Goal: Task Accomplishment & Management: Complete application form

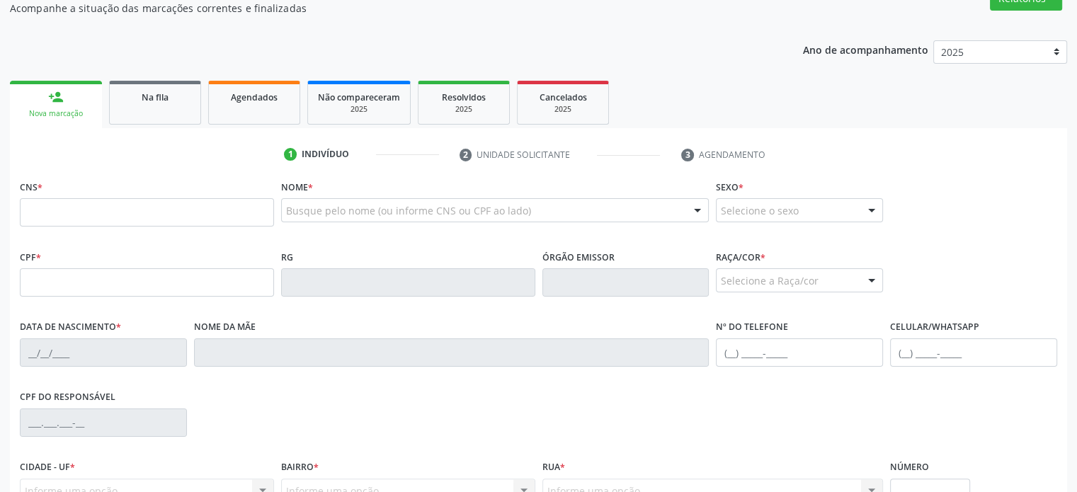
scroll to position [245, 0]
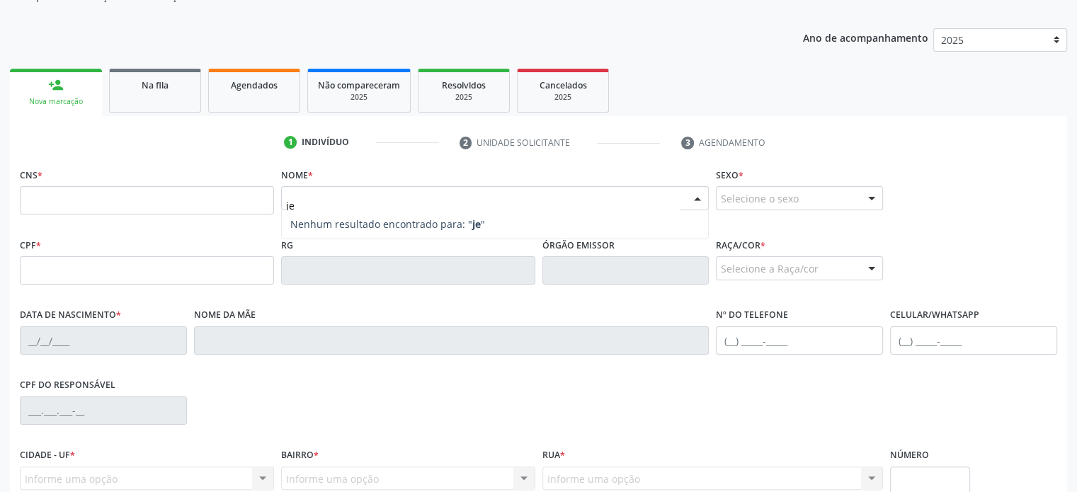
type input "j"
type input "[PERSON_NAME]"
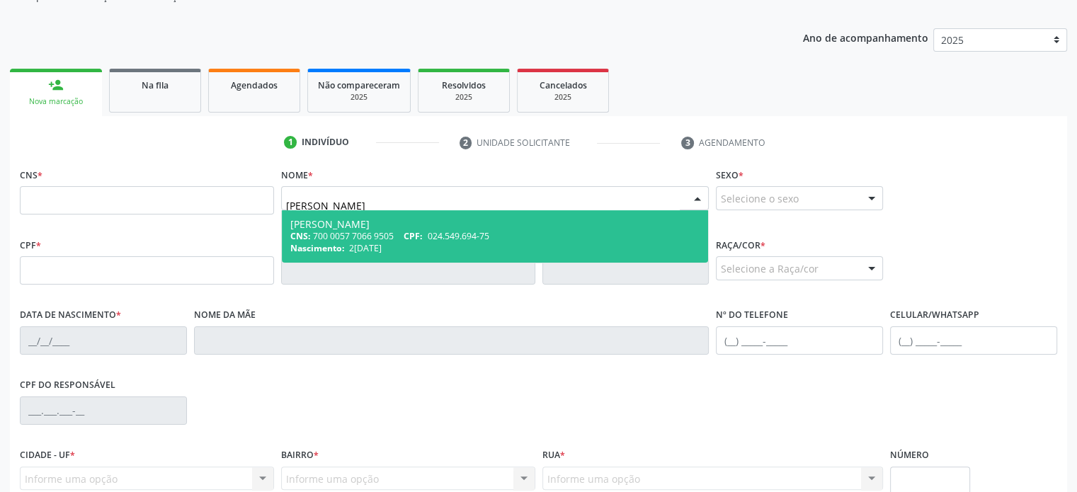
click at [397, 242] on div "Nascimento: 2[DATE]" at bounding box center [495, 248] width 410 height 12
type input "700 0057 7066 9505"
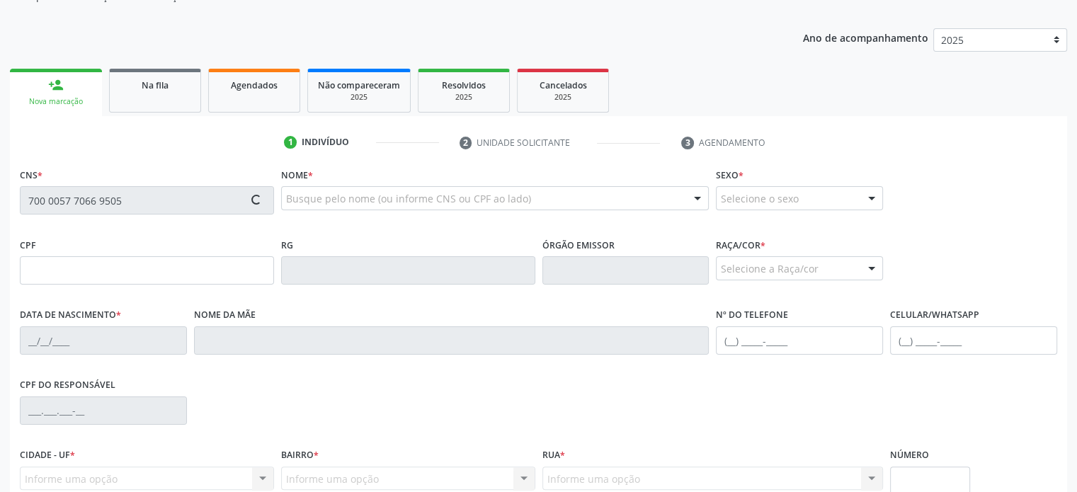
type input "2[DATE]"
type input "[PERSON_NAME] Moura"
type input "[PHONE_NUMBER]"
type input "S/N"
type input "024.549.694-75"
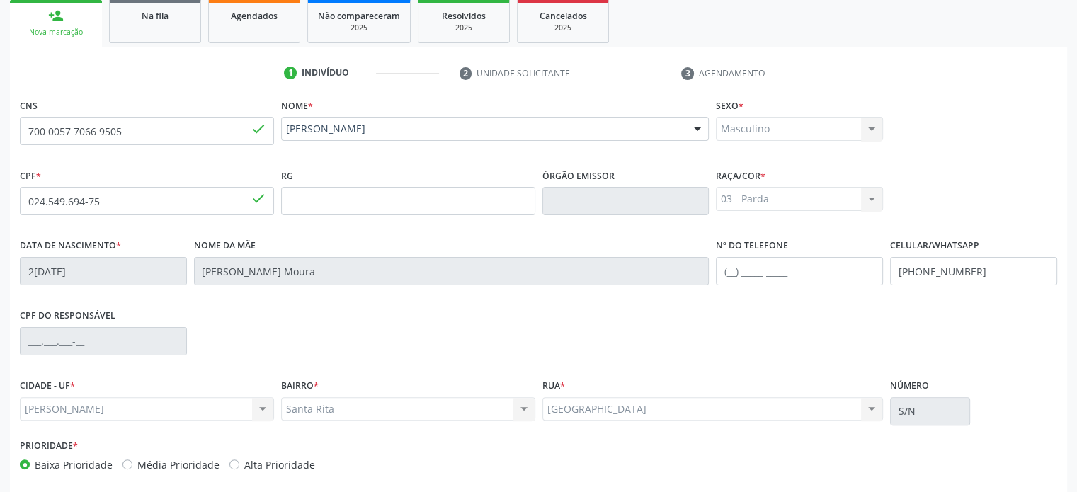
scroll to position [377, 0]
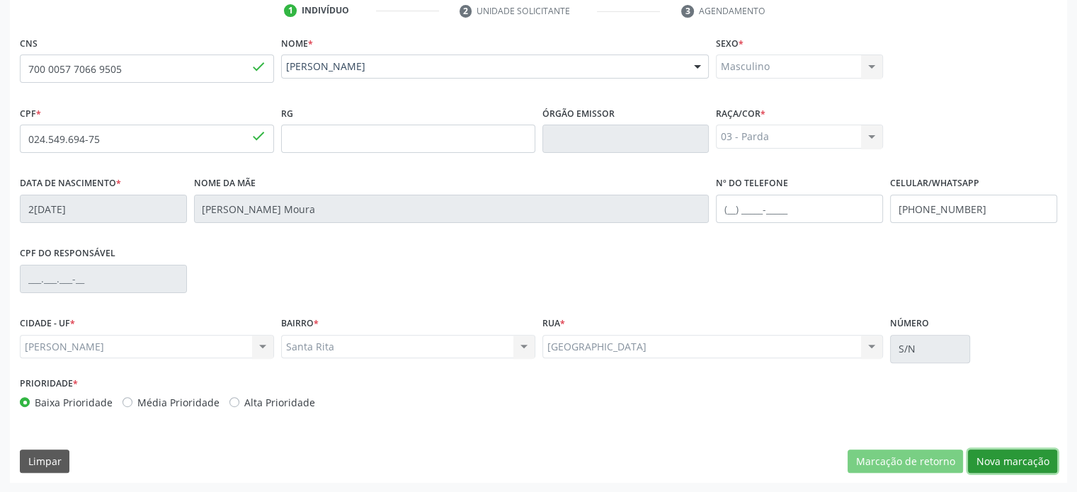
click at [1019, 465] on button "Nova marcação" at bounding box center [1012, 462] width 89 height 24
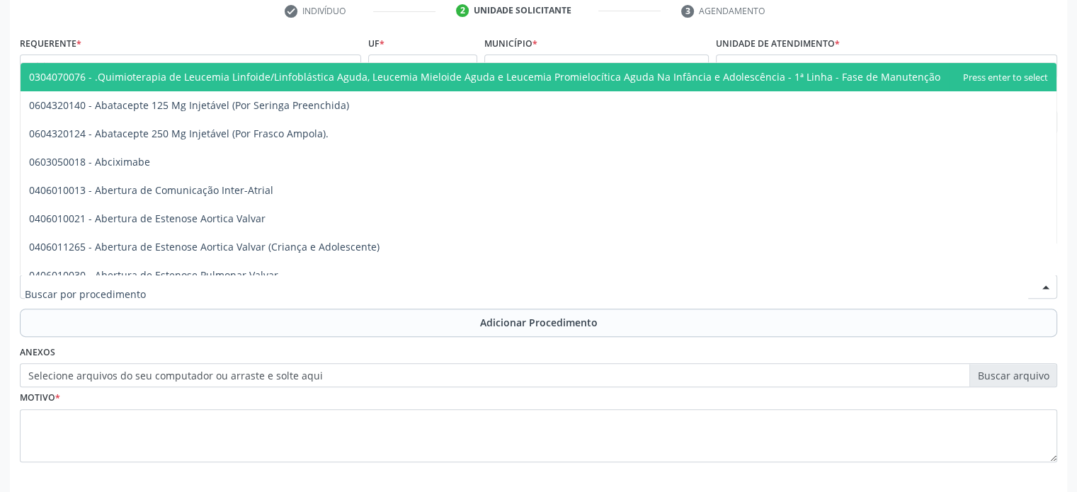
click at [320, 291] on div at bounding box center [539, 287] width 1038 height 24
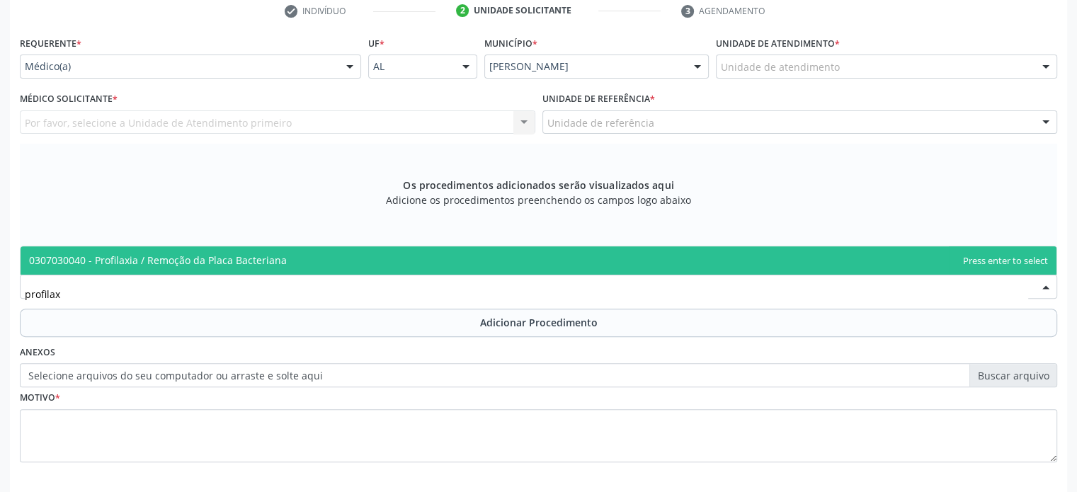
type input "profilaxi"
click at [326, 263] on span "0307030040 - Profilaxia / Remoção da Placa Bacteriana" at bounding box center [539, 260] width 1036 height 28
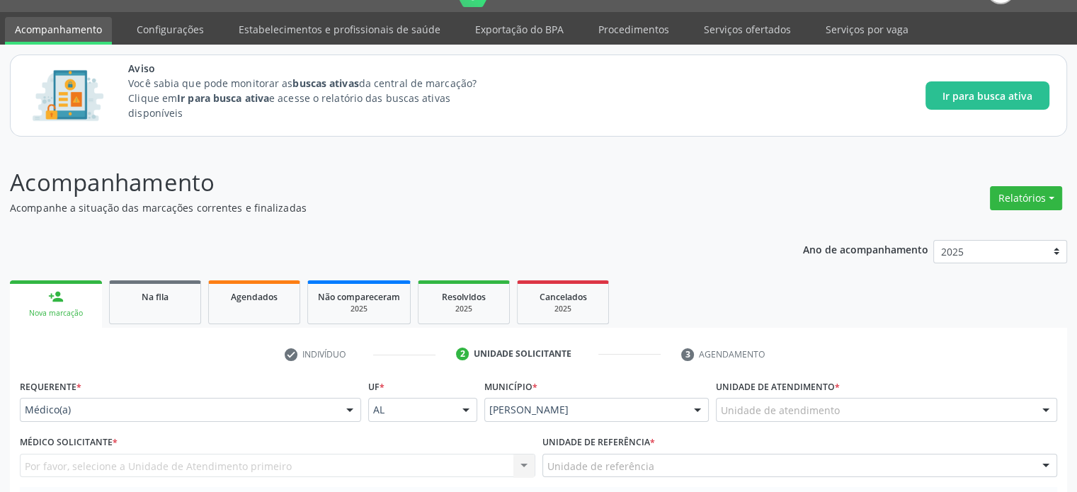
scroll to position [6, 0]
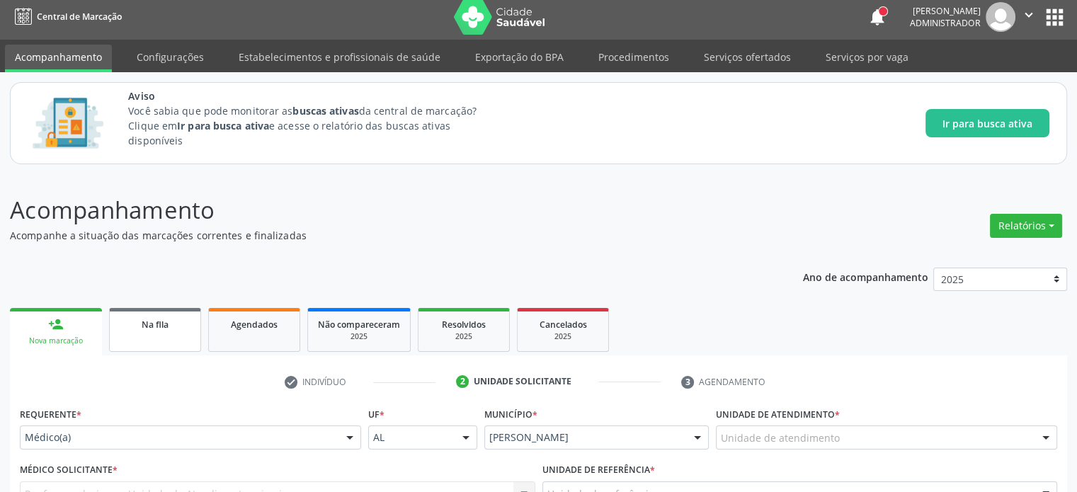
click at [142, 330] on div "Na fila" at bounding box center [155, 324] width 71 height 15
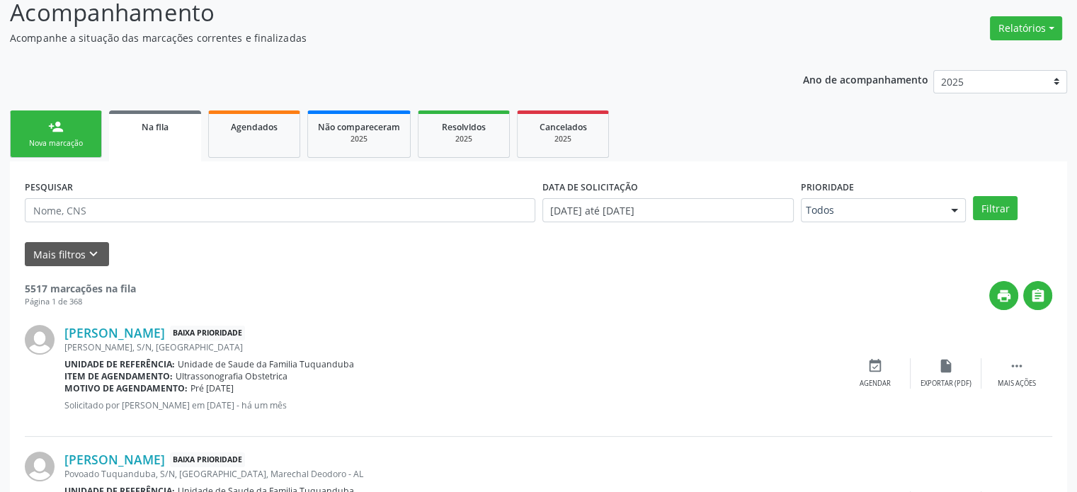
scroll to position [206, 0]
